Goal: Task Accomplishment & Management: Use online tool/utility

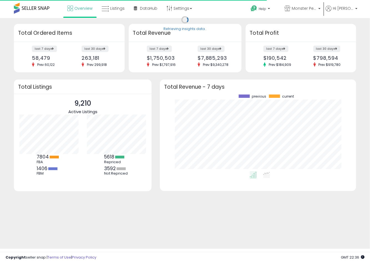
scroll to position [77, 185]
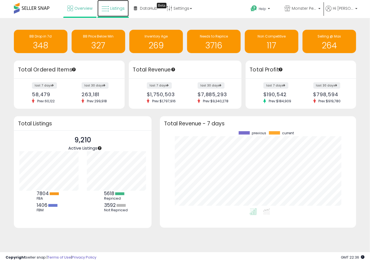
click at [116, 8] on span "Listings" at bounding box center [117, 9] width 14 height 6
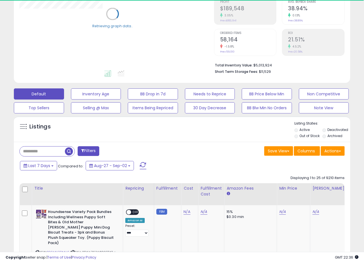
scroll to position [87, 0]
click at [336, 151] on button "Actions" at bounding box center [333, 150] width 24 height 9
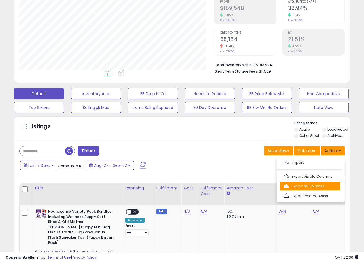
scroll to position [114, 195]
click at [308, 184] on link "Export All Columns" at bounding box center [310, 186] width 61 height 9
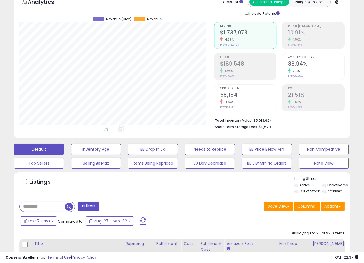
scroll to position [0, 0]
